Goal: Task Accomplishment & Management: Use online tool/utility

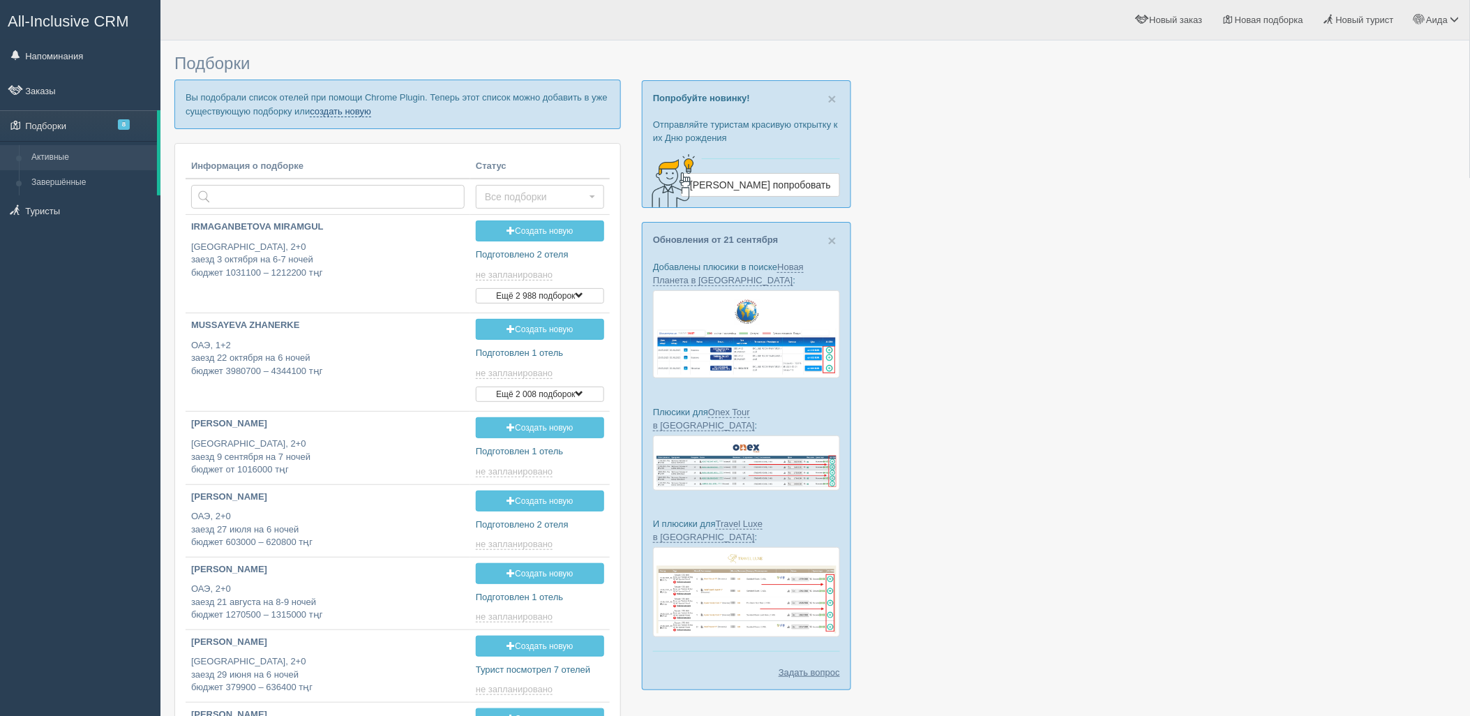
click at [315, 114] on link "создать новую" at bounding box center [340, 111] width 61 height 11
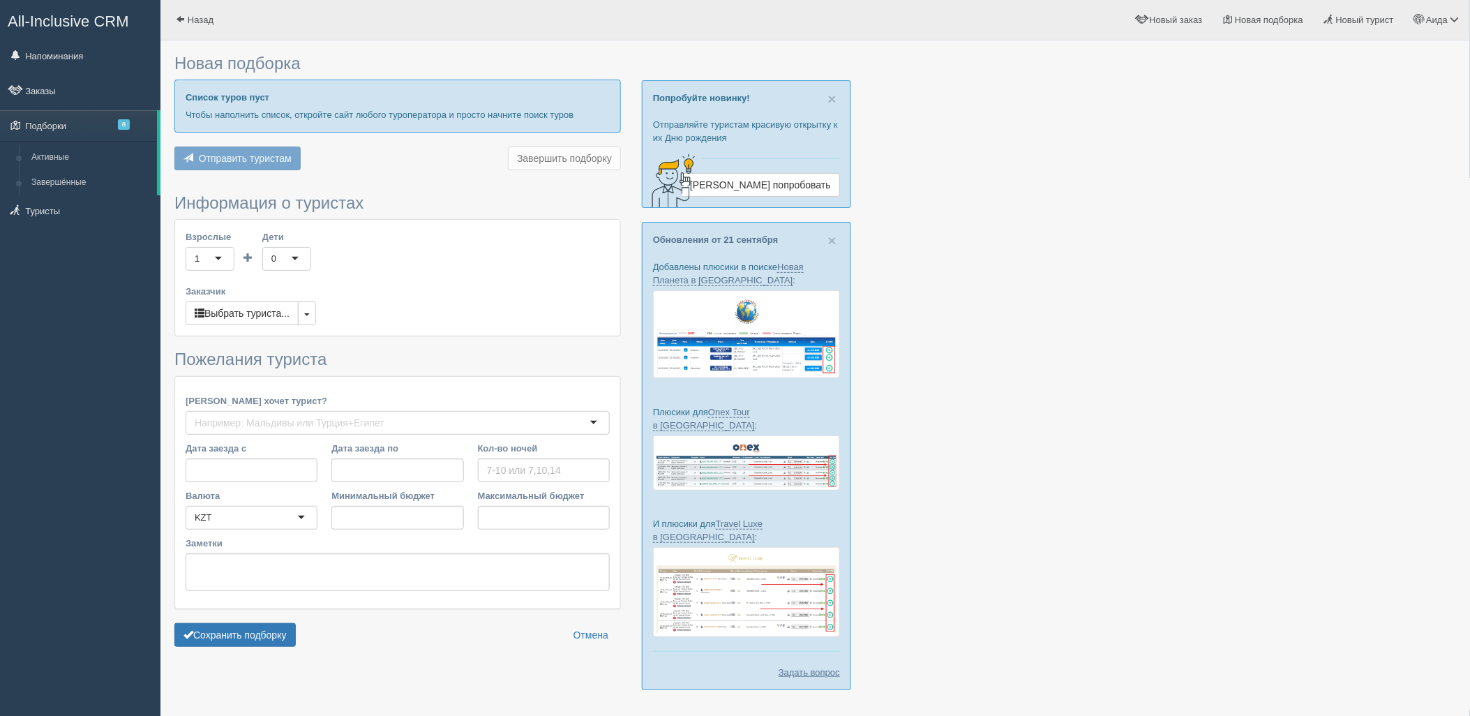
type input "6-8"
type input "1577300"
type input "1706200"
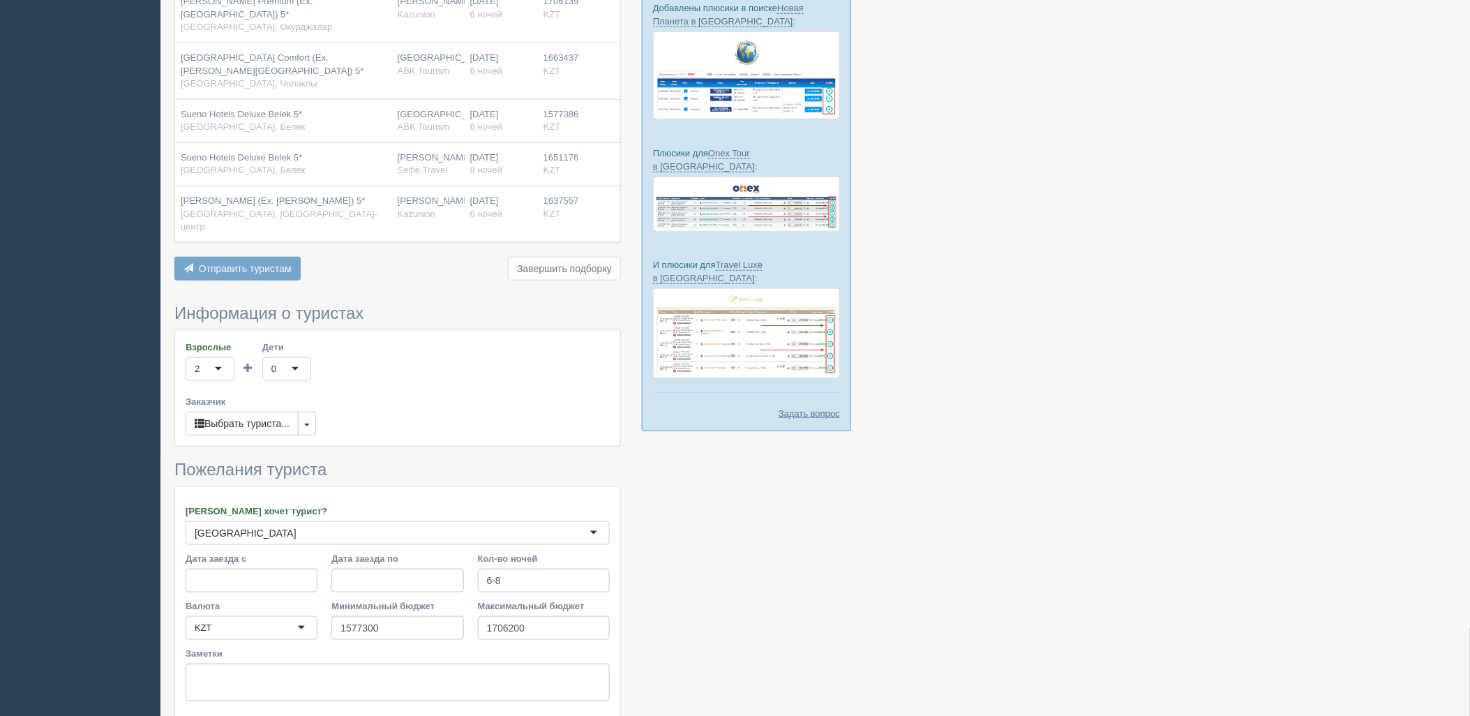
scroll to position [358, 0]
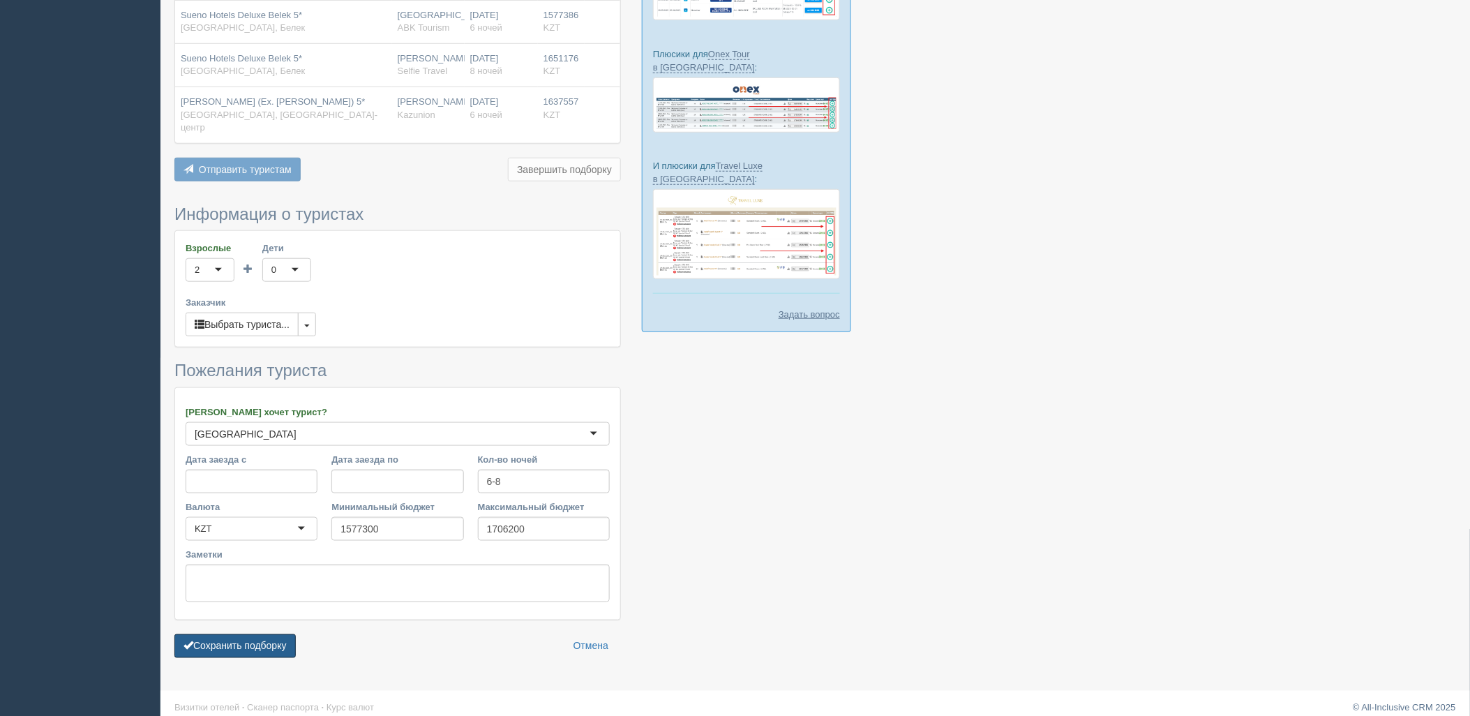
drag, startPoint x: 268, startPoint y: 637, endPoint x: 269, endPoint y: 619, distance: 17.5
click at [269, 637] on button "Сохранить подборку" at bounding box center [234, 646] width 121 height 24
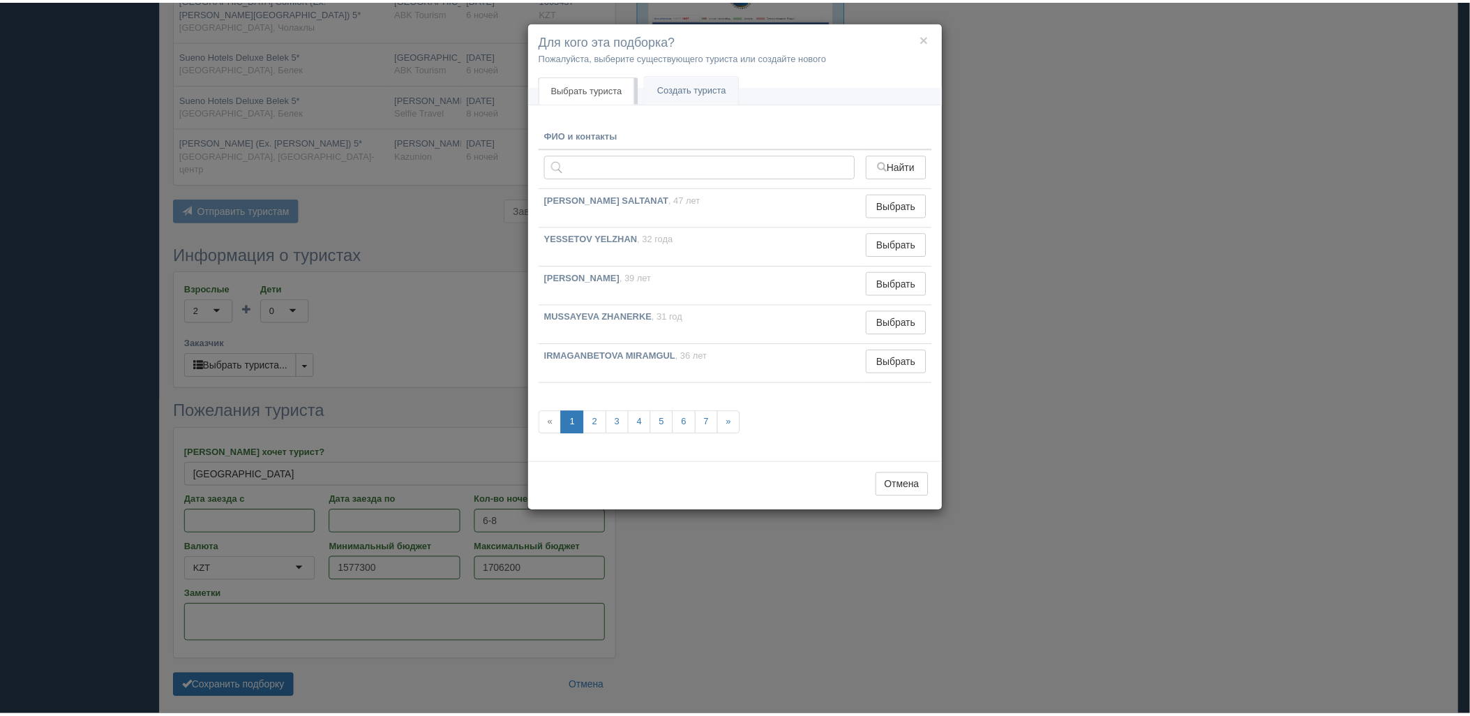
scroll to position [280, 0]
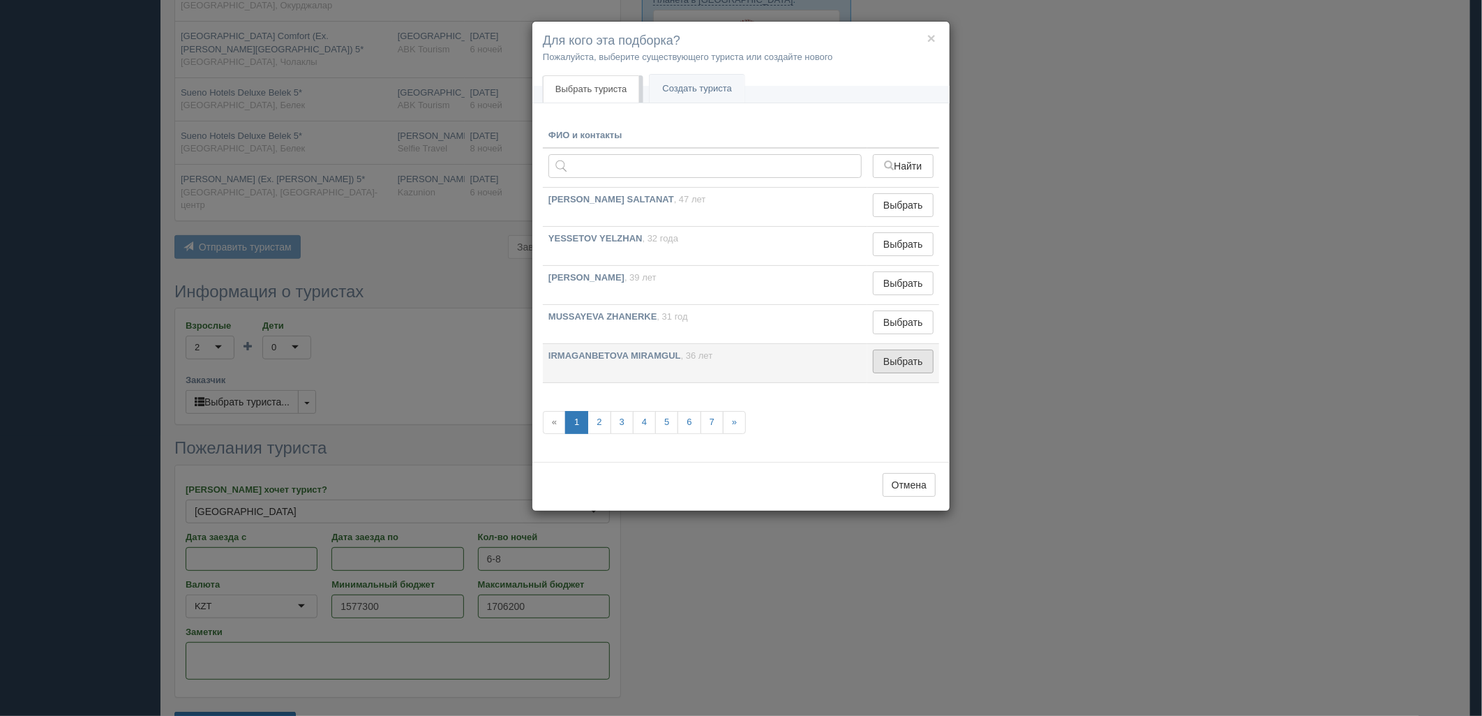
click at [874, 373] on button "Выбрать" at bounding box center [903, 361] width 61 height 24
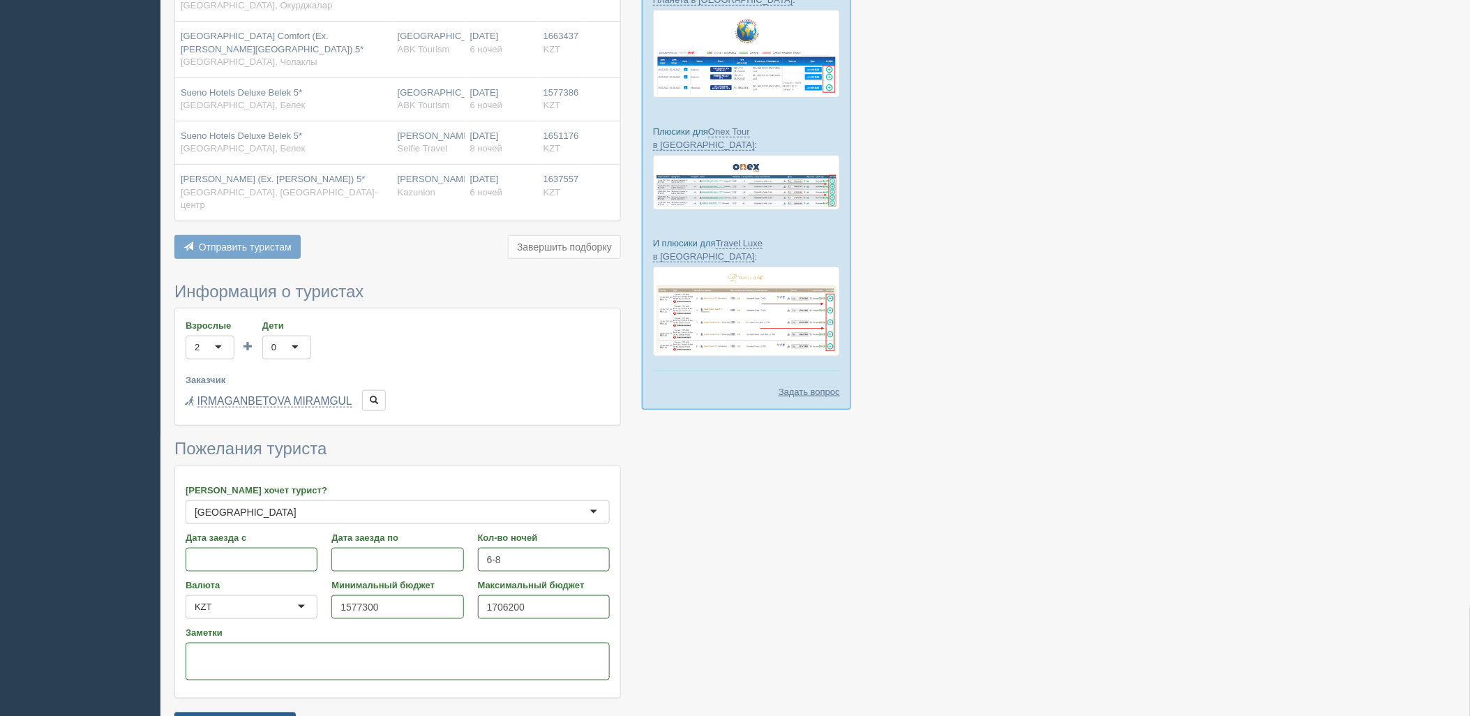
click at [270, 712] on button "Сохранить подборку" at bounding box center [234, 724] width 121 height 24
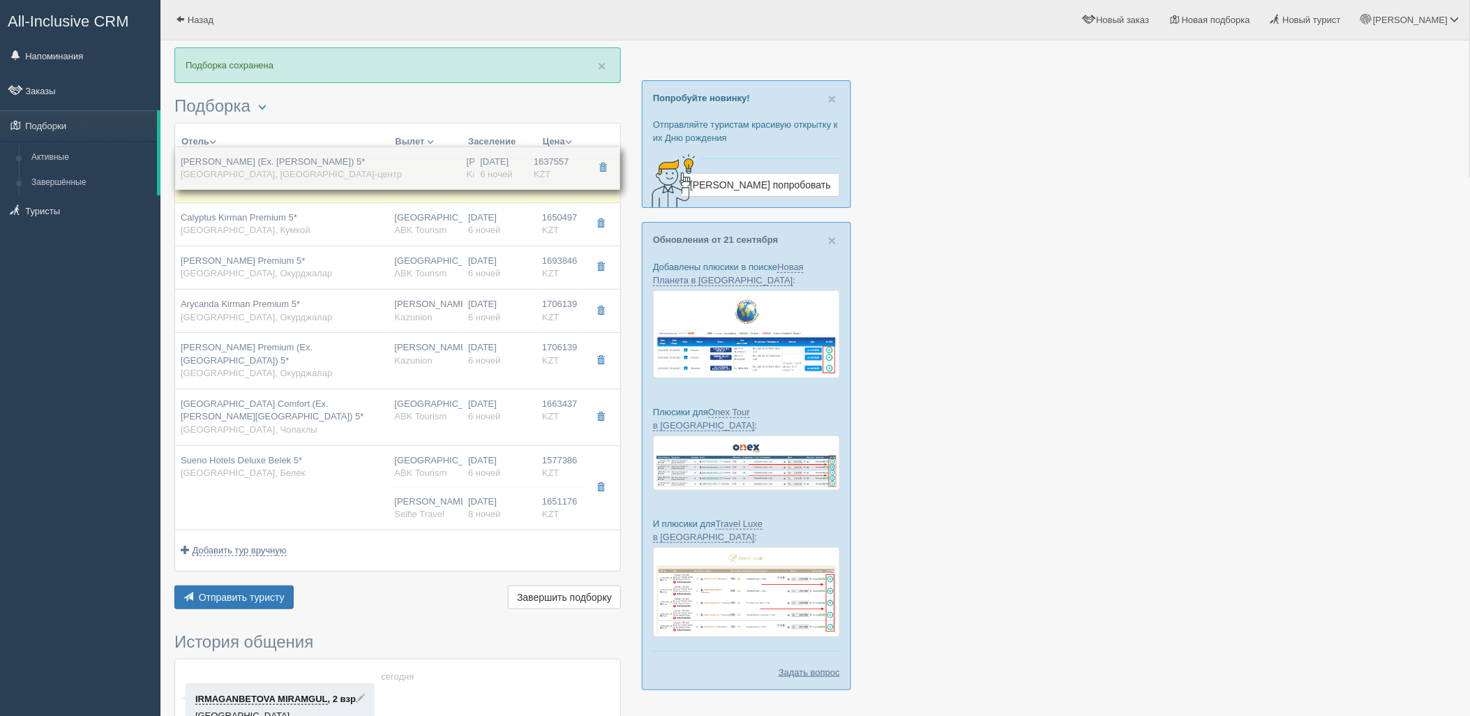
drag, startPoint x: 488, startPoint y: 510, endPoint x: 513, endPoint y: 168, distance: 342.7
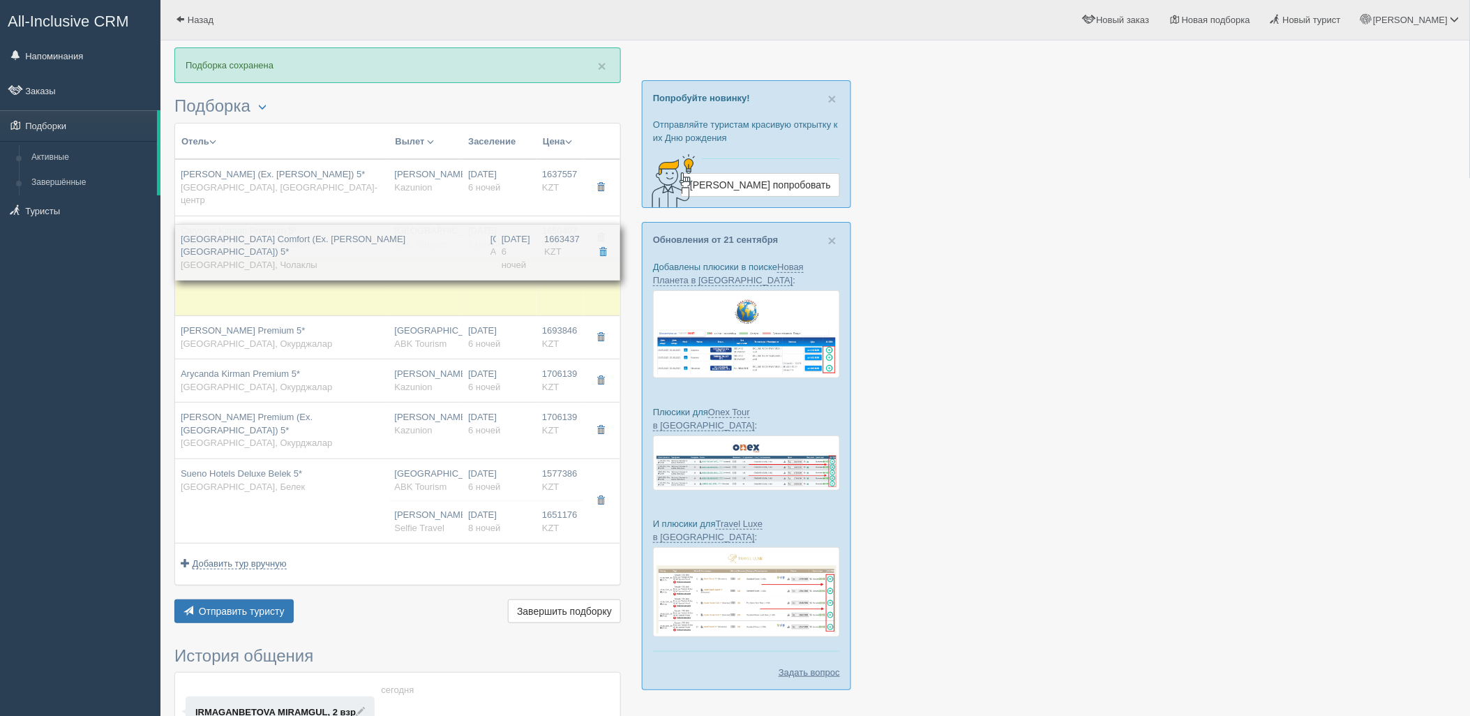
drag, startPoint x: 409, startPoint y: 414, endPoint x: 413, endPoint y: 248, distance: 166.0
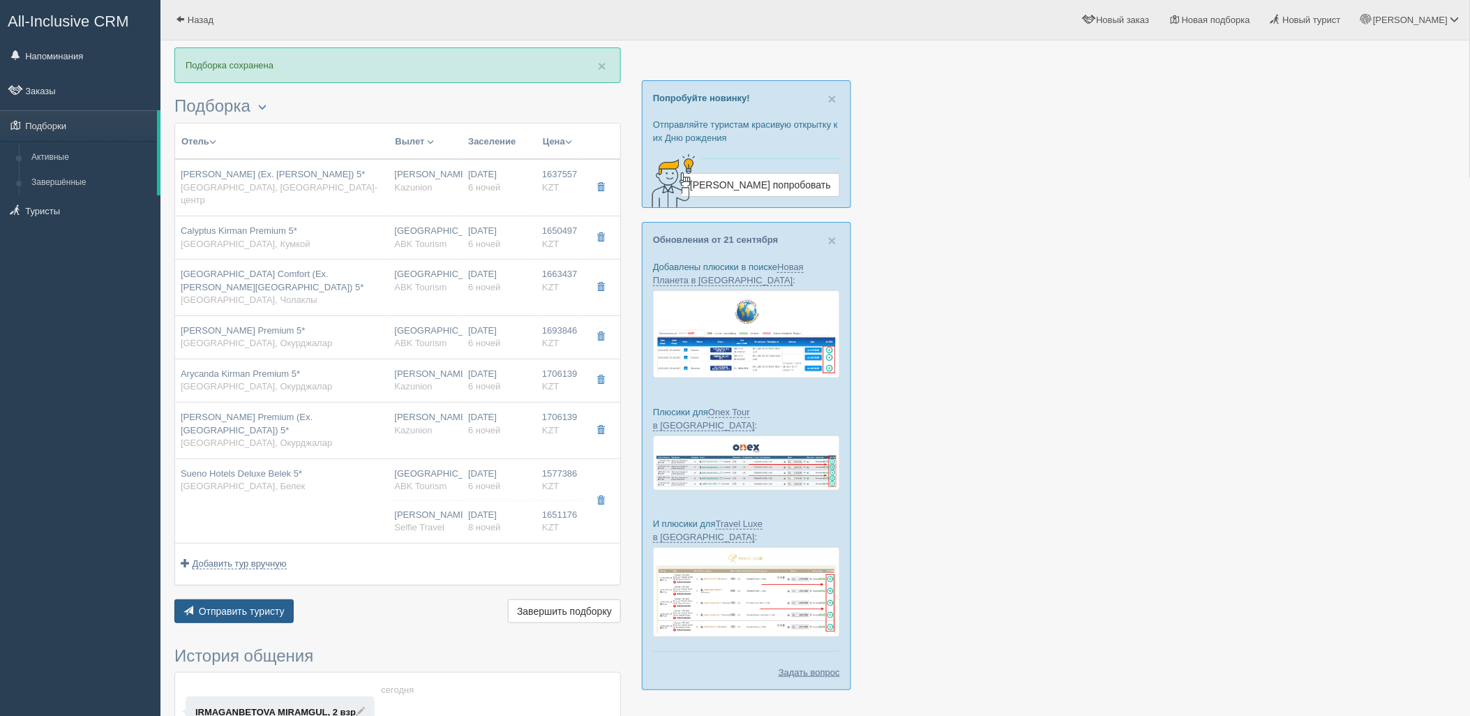
click at [246, 605] on span "Отправить туристу" at bounding box center [242, 610] width 86 height 11
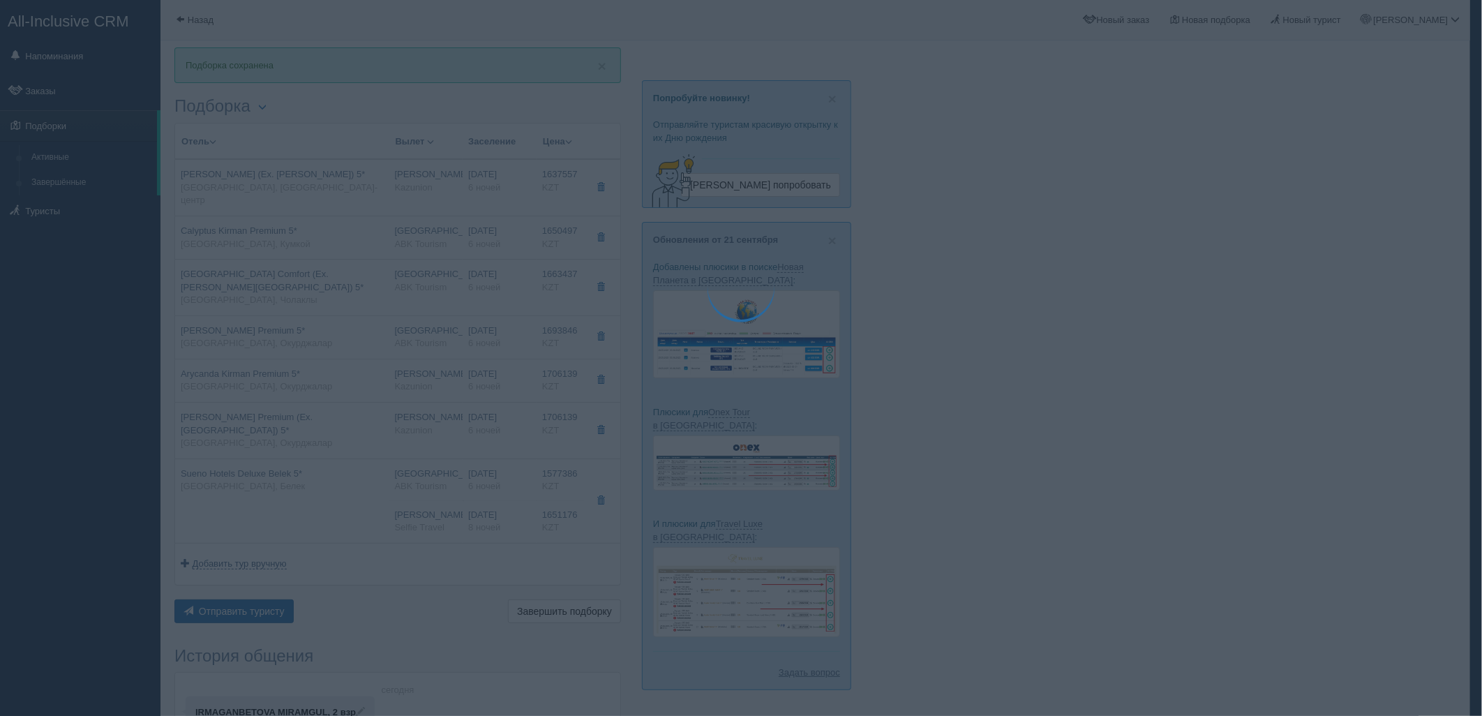
type textarea "🌞 Loremi dolo! Sitametcon Adi elitseddoei temporinc utlabore: 🌎 Etdolo, Magna-a…"
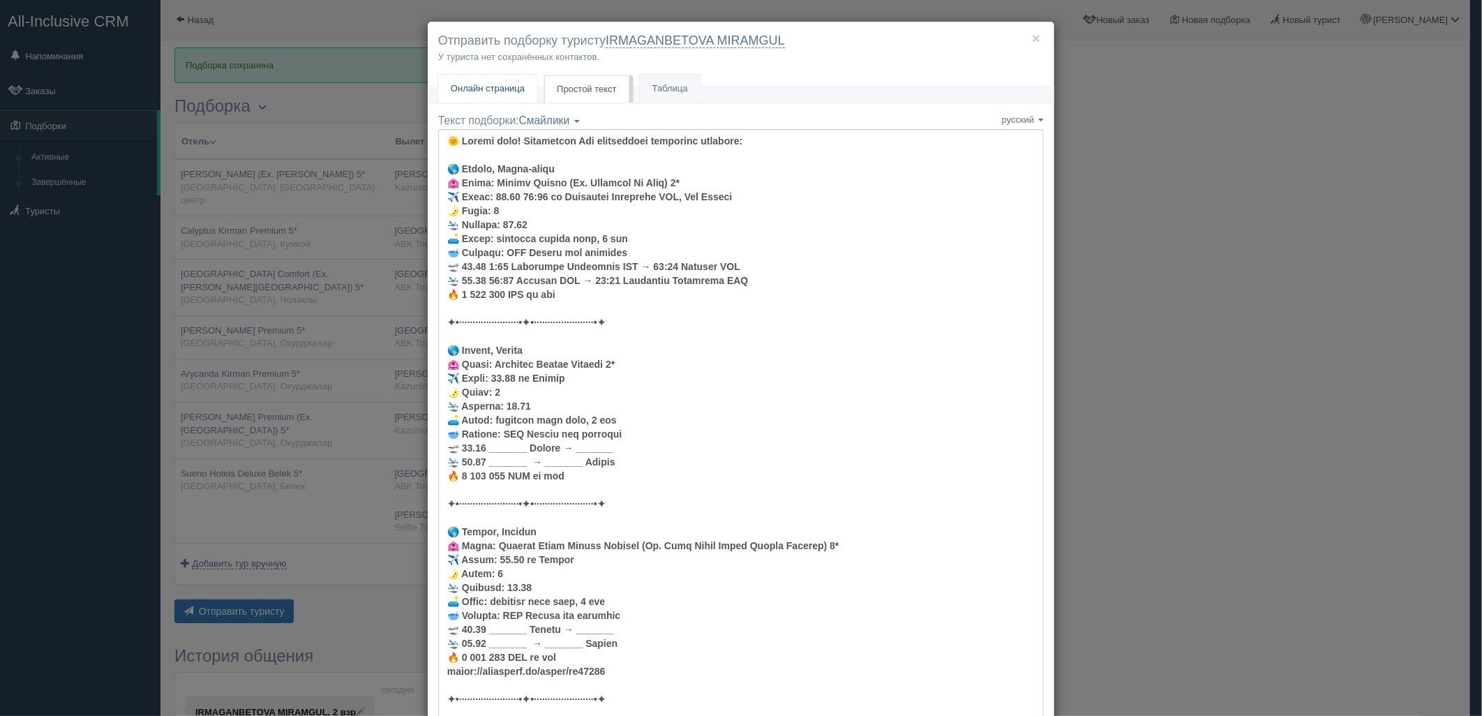
click at [485, 92] on span "Онлайн страница" at bounding box center [488, 88] width 74 height 10
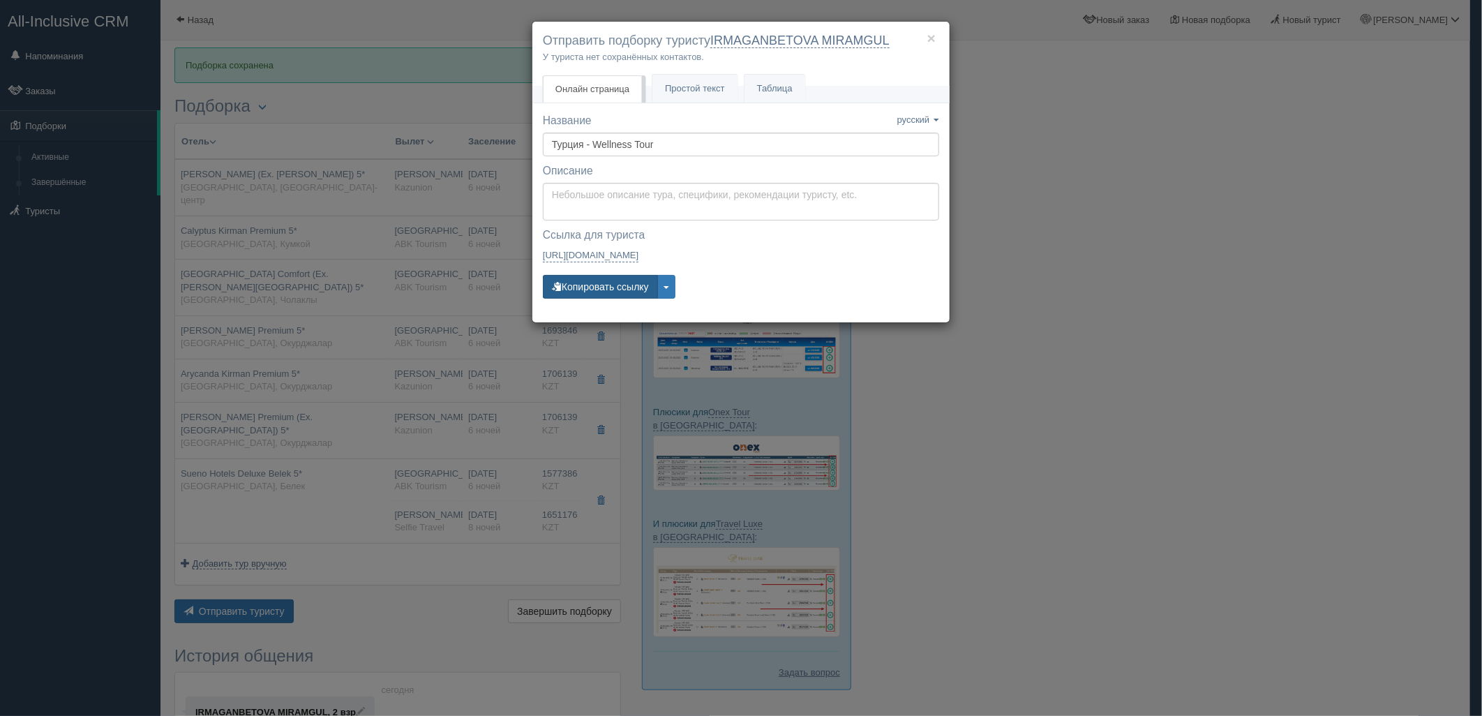
click at [609, 298] on button "Копировать ссылку" at bounding box center [600, 287] width 115 height 24
